Goal: Task Accomplishment & Management: Manage account settings

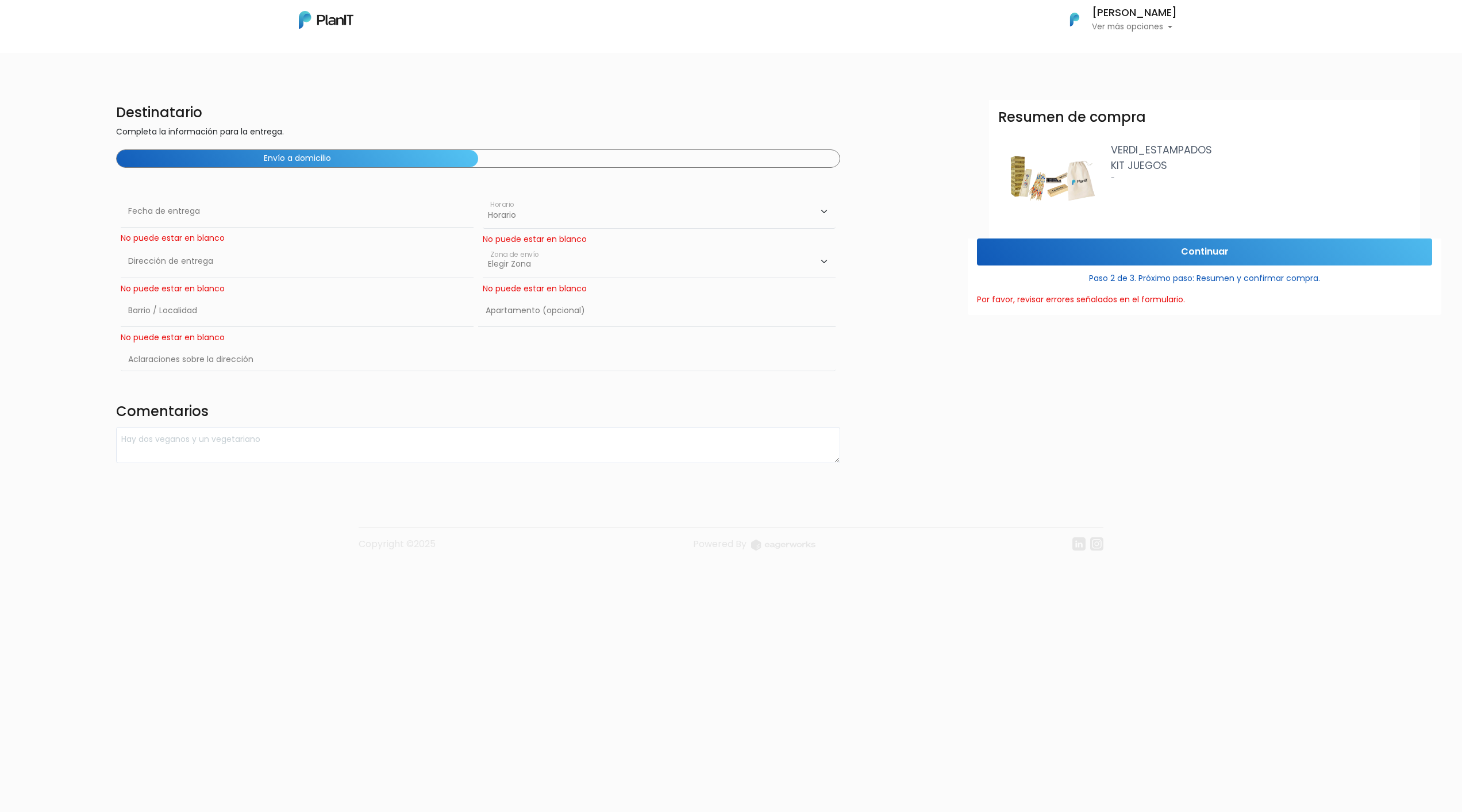
drag, startPoint x: 319, startPoint y: 21, endPoint x: 369, endPoint y: 12, distance: 50.8
click at [319, 21] on img at bounding box center [326, 20] width 54 height 18
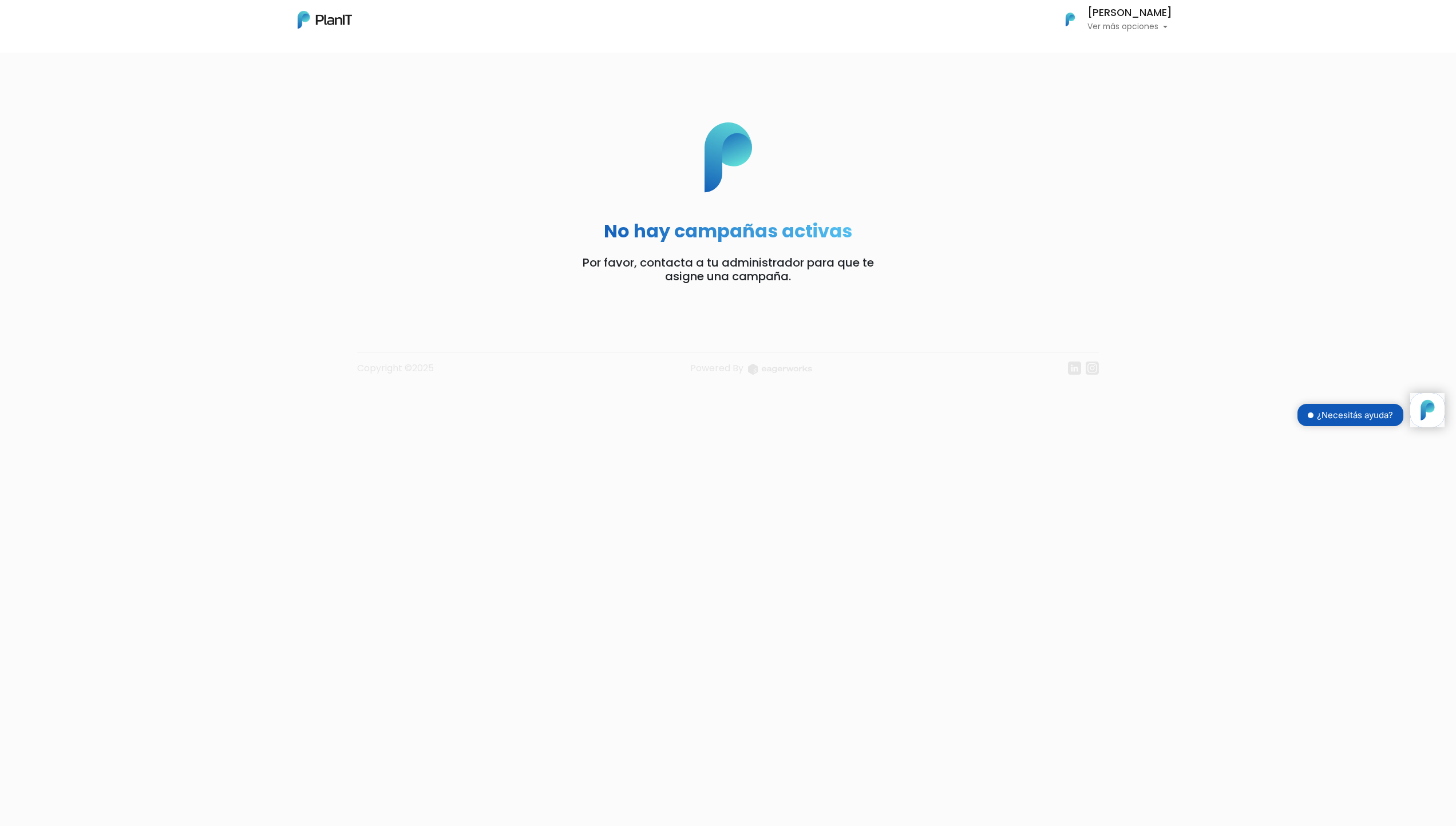
click at [1131, 23] on p "Ver más opciones" at bounding box center [1129, 27] width 85 height 8
click at [1122, 51] on span "Mis Compras" at bounding box center [1109, 51] width 59 height 13
